Goal: Check status: Check status

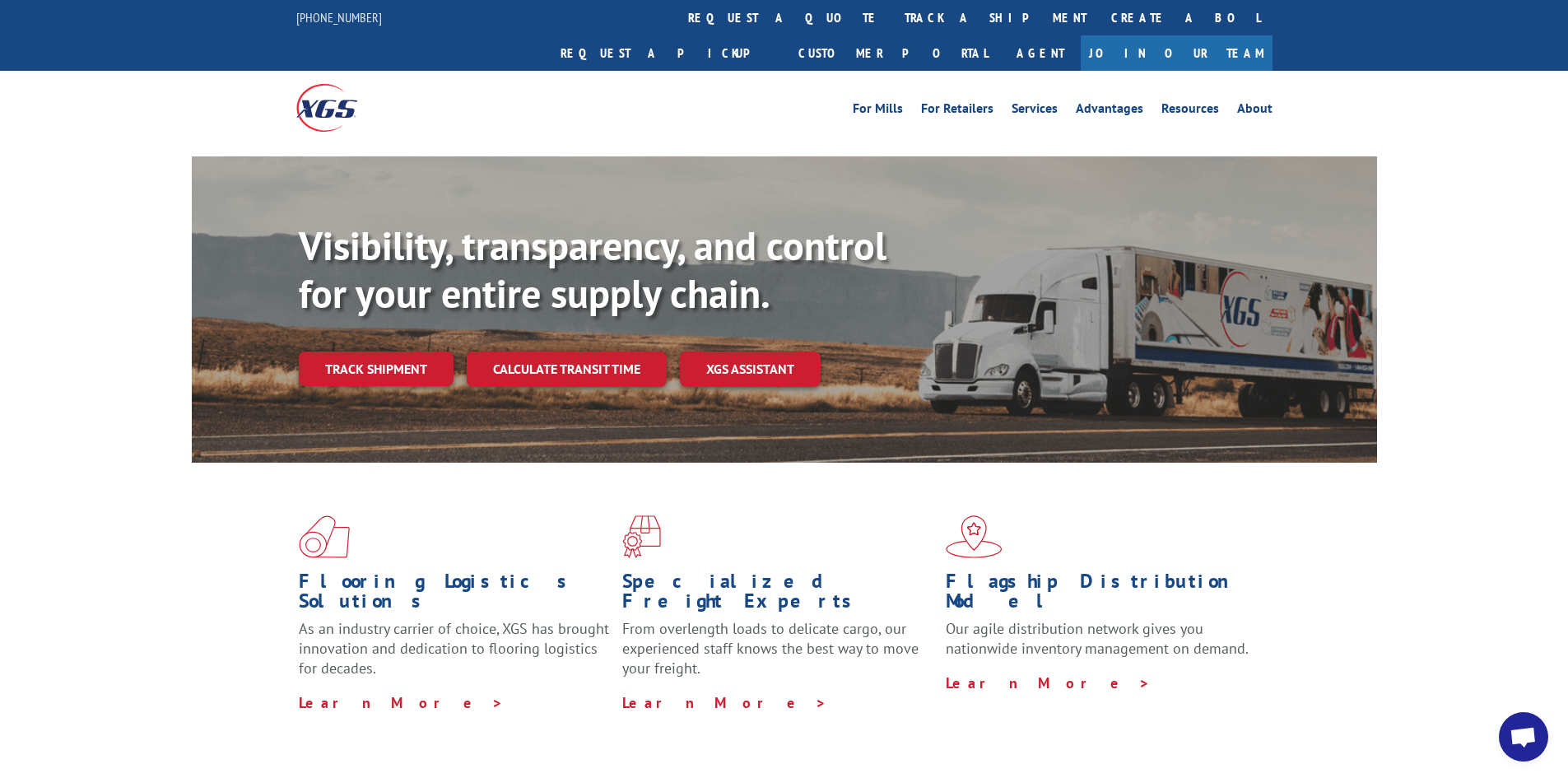
click at [358, 359] on div "Visibility, transparency, and control for your entire supply chain. Track shipm…" at bounding box center [838, 338] width 1078 height 230
click at [385, 352] on link "Track shipment" at bounding box center [377, 368] width 155 height 35
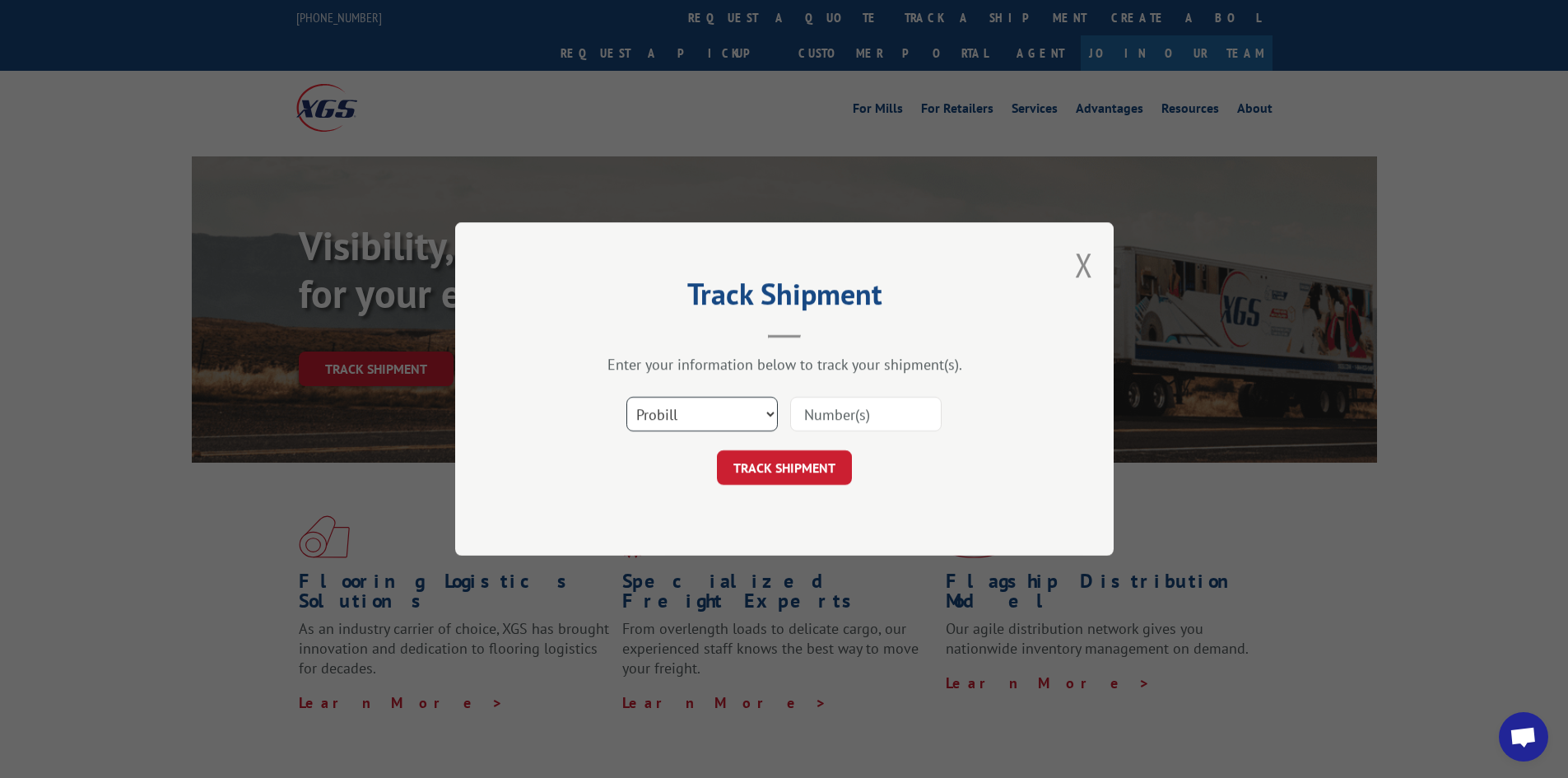
click at [728, 422] on select "Select category... Probill BOL PO" at bounding box center [702, 413] width 151 height 35
click at [856, 413] on input at bounding box center [866, 413] width 151 height 35
click at [742, 418] on select "Select category... Probill BOL PO" at bounding box center [702, 413] width 151 height 35
drag, startPoint x: 830, startPoint y: 422, endPoint x: 823, endPoint y: 412, distance: 12.2
click at [830, 422] on input at bounding box center [866, 413] width 151 height 35
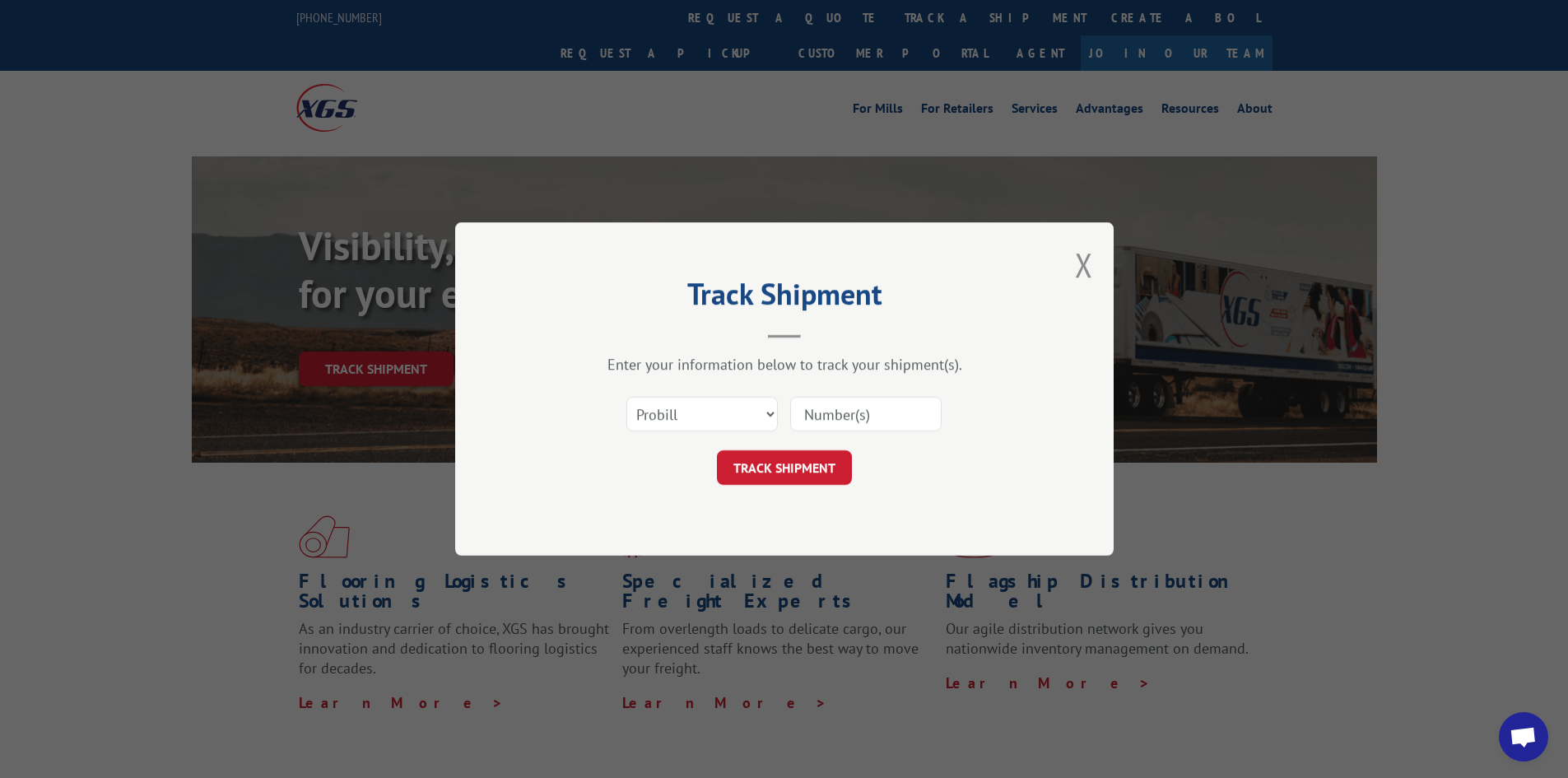
drag, startPoint x: 839, startPoint y: 433, endPoint x: 809, endPoint y: 411, distance: 37.2
click at [808, 411] on input at bounding box center [866, 413] width 151 height 35
paste input "478586"
type input "478586"
click at [811, 461] on button "TRACK SHIPMENT" at bounding box center [784, 468] width 135 height 35
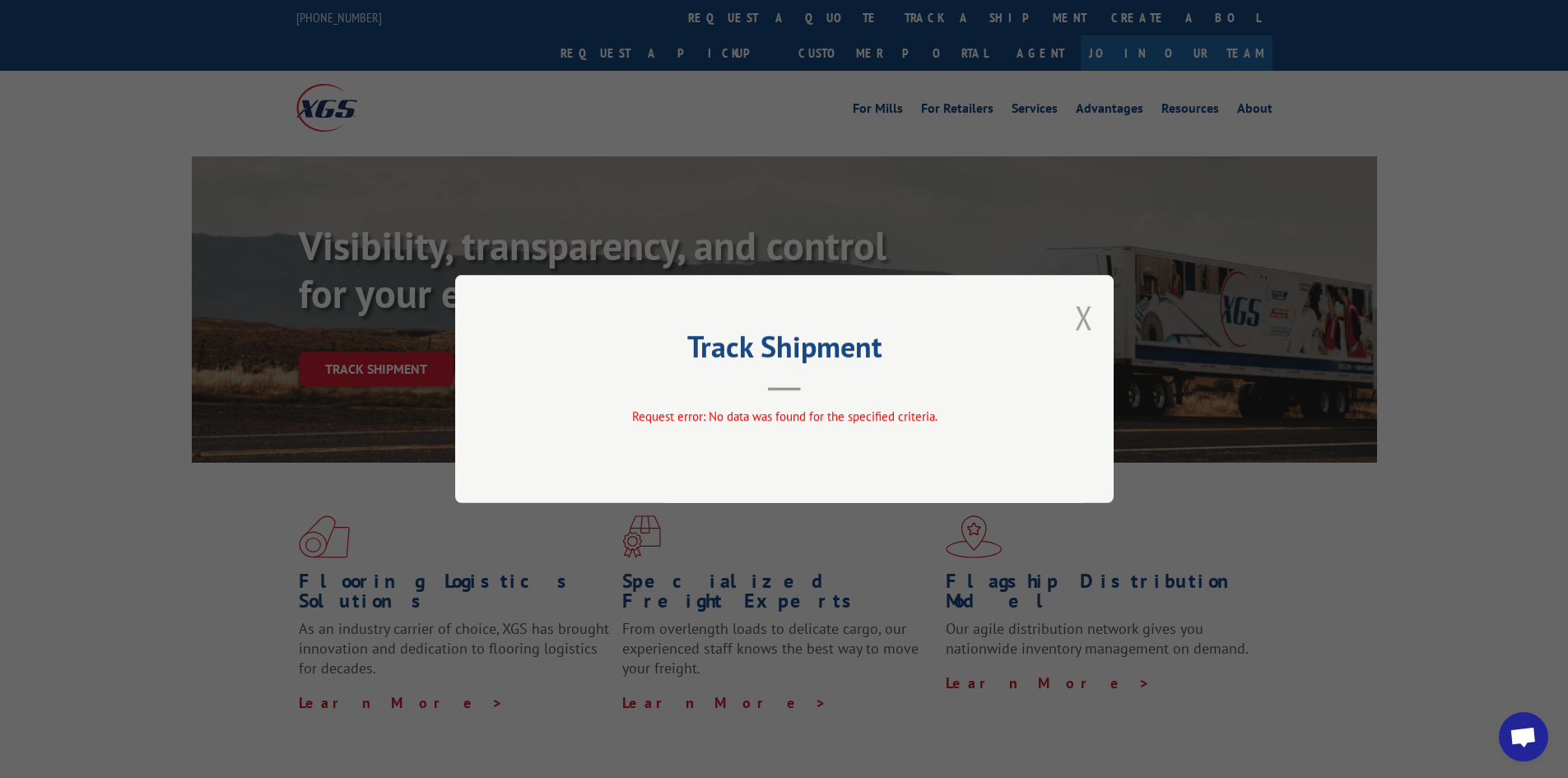
click at [1091, 315] on button "Close modal" at bounding box center [1084, 317] width 18 height 44
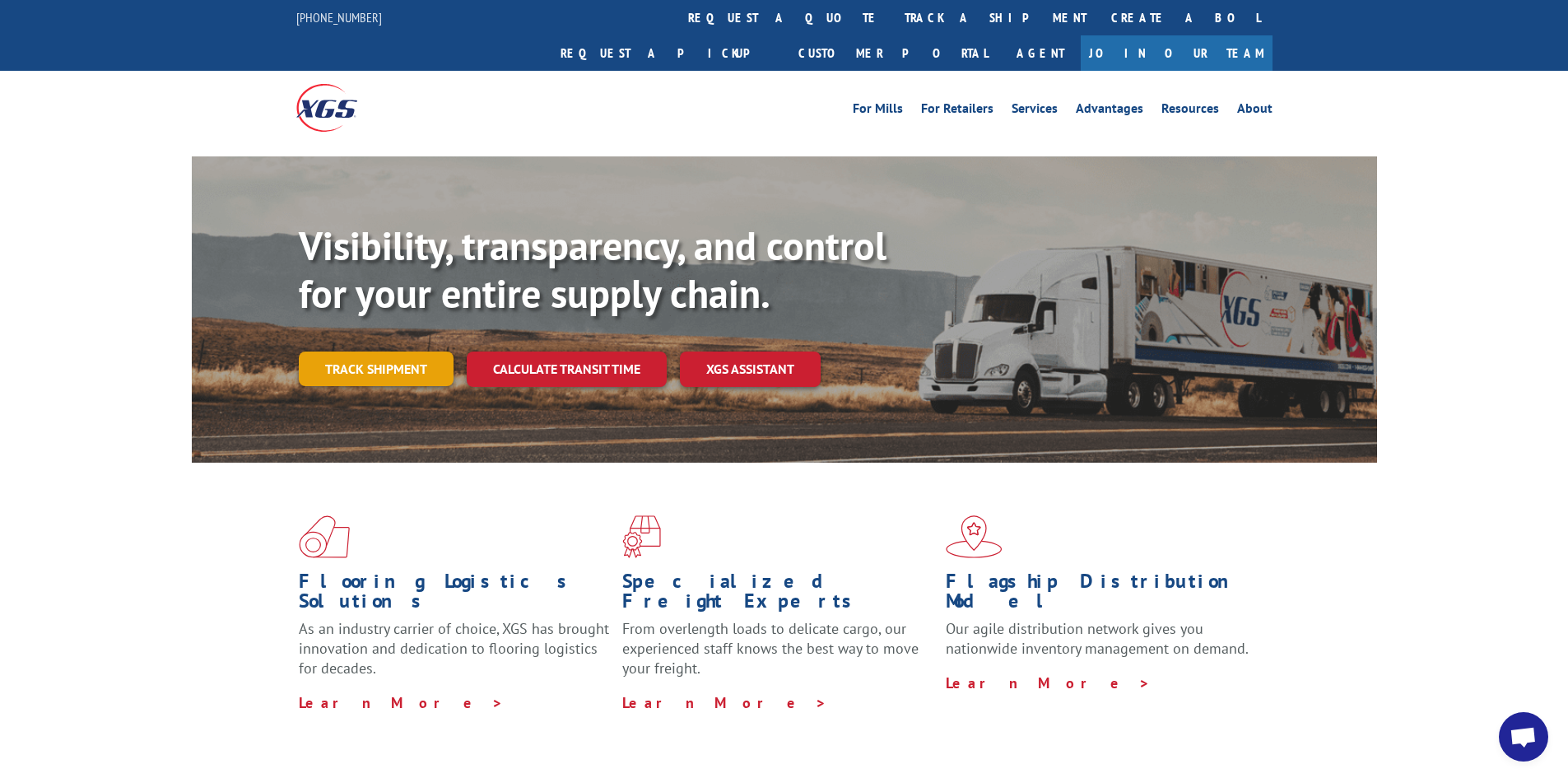
click at [401, 352] on link "Track shipment" at bounding box center [377, 368] width 155 height 35
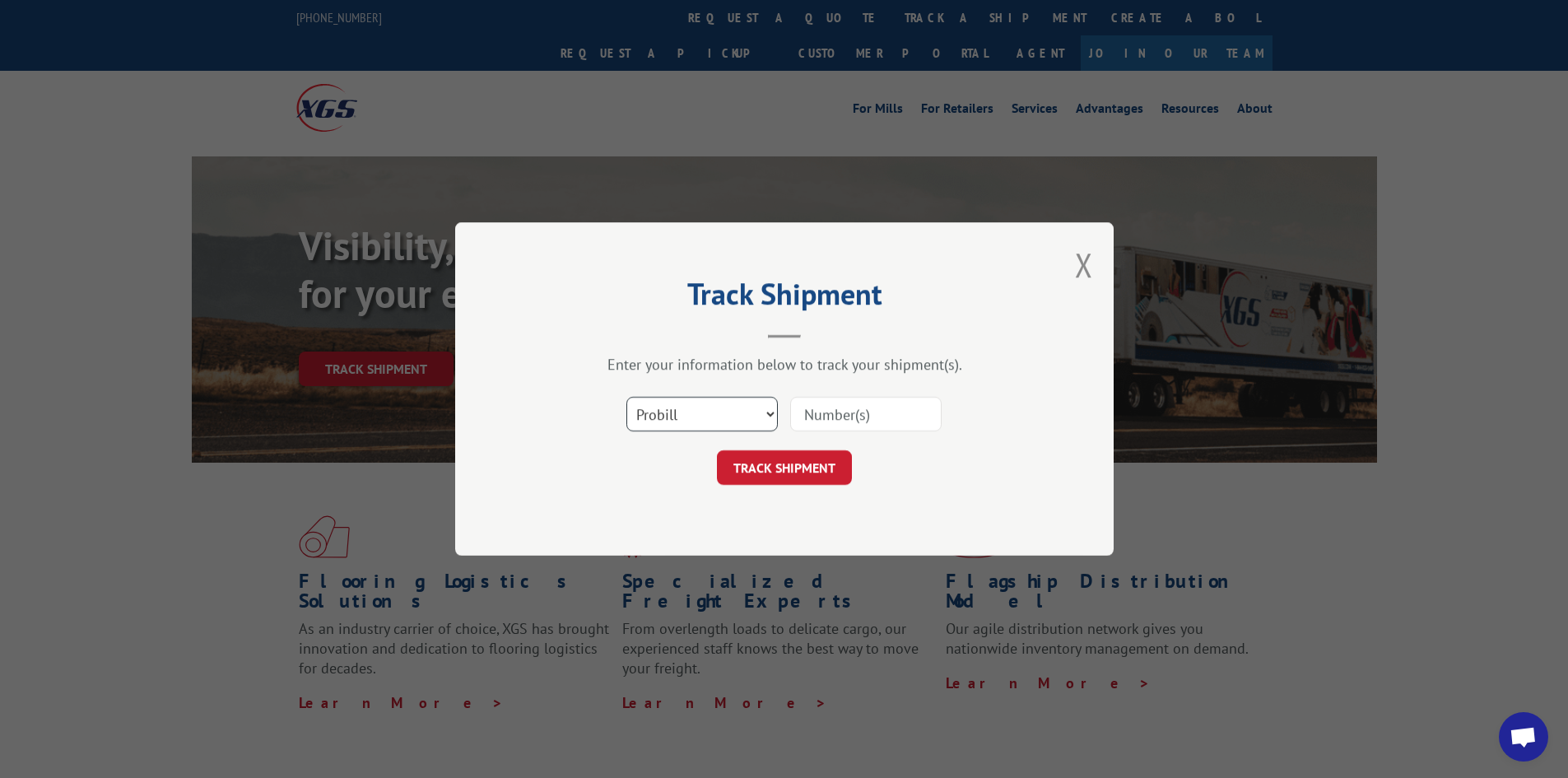
click at [729, 411] on select "Select category... Probill BOL PO" at bounding box center [702, 413] width 151 height 35
select select "po"
click at [626, 396] on select "Select category... Probill BOL PO" at bounding box center [702, 413] width 151 height 35
click at [843, 411] on input at bounding box center [866, 413] width 151 height 35
paste input "76530385"
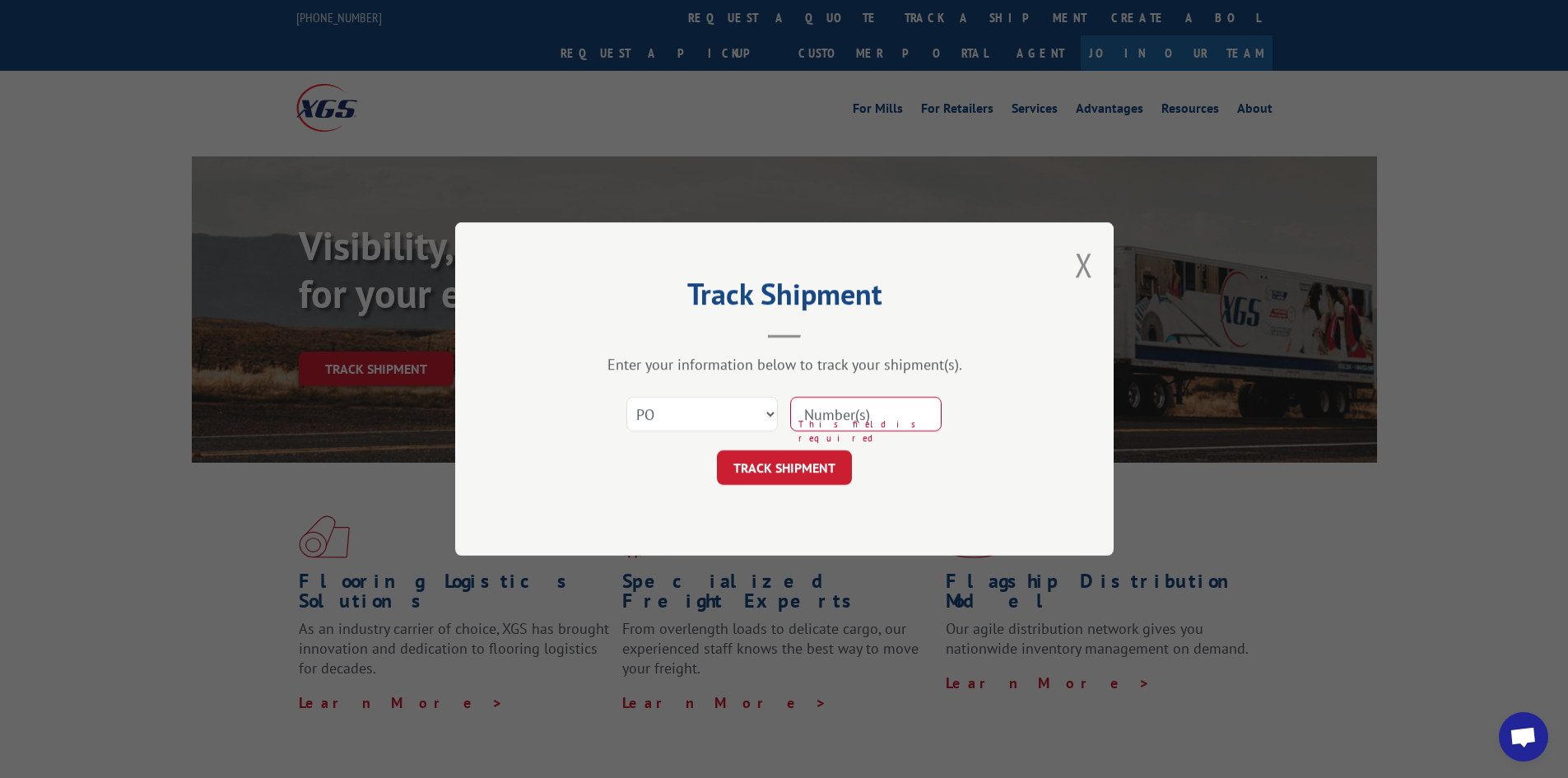
type input "76530385"
click at [816, 471] on button "TRACK SHIPMENT" at bounding box center [784, 468] width 135 height 35
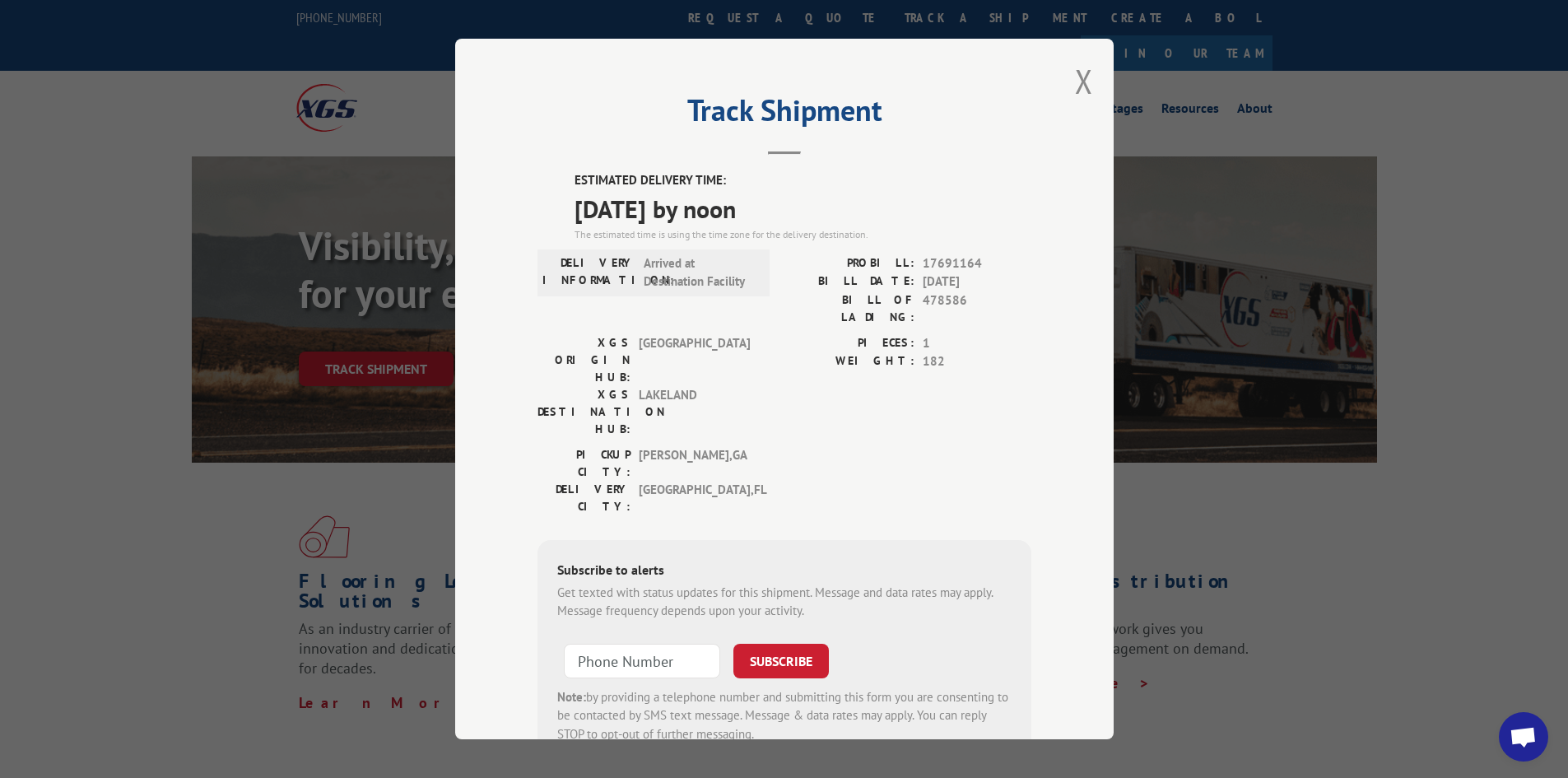
type input "+1 (___) ___-____"
click at [658, 644] on input "+1 (___) ___-____" at bounding box center [641, 661] width 156 height 35
type input "[PHONE_NUMBER]"
click at [768, 644] on button "SUBSCRIBE" at bounding box center [782, 661] width 95 height 35
